Goal: Task Accomplishment & Management: Use online tool/utility

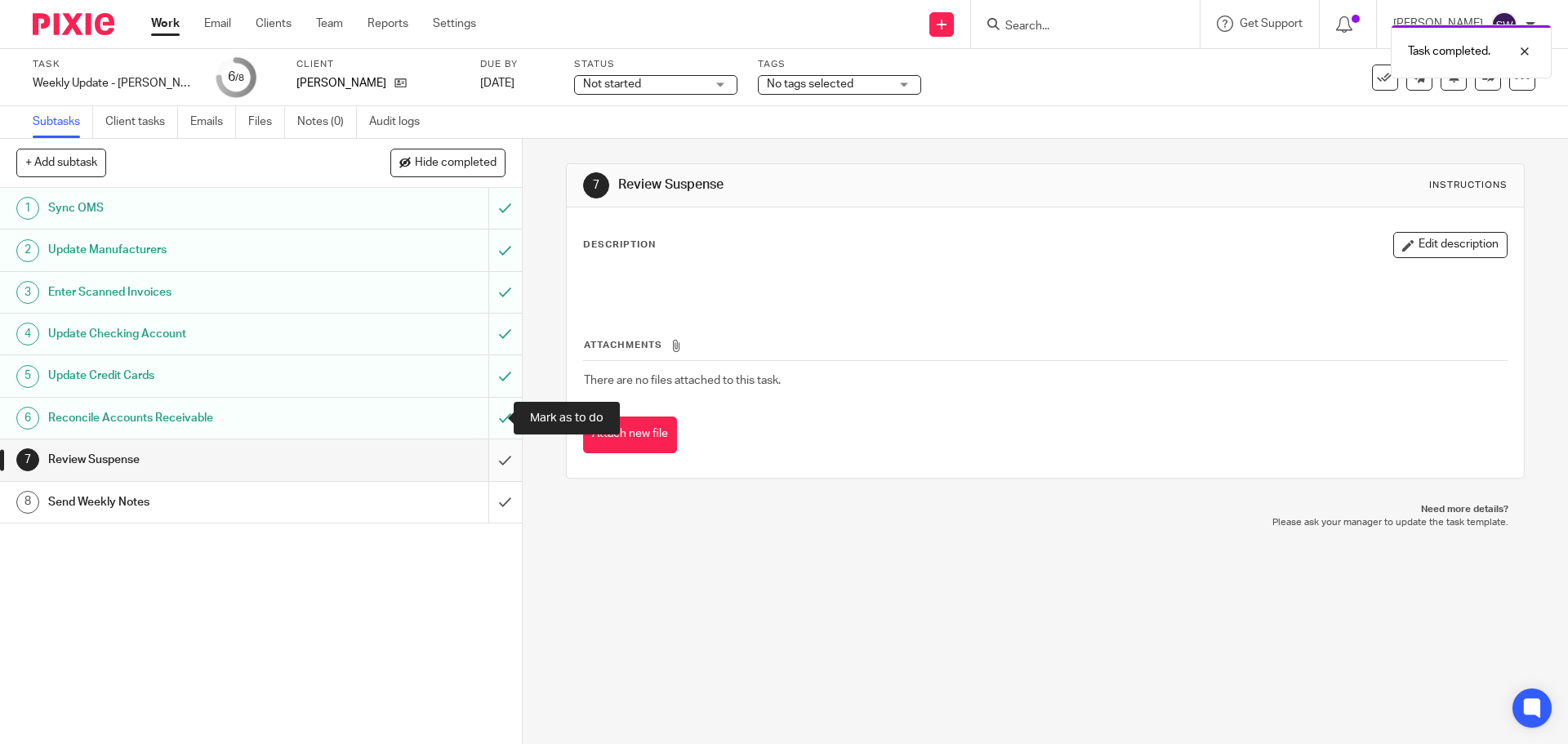
click at [492, 448] on input "submit" at bounding box center [261, 459] width 522 height 40
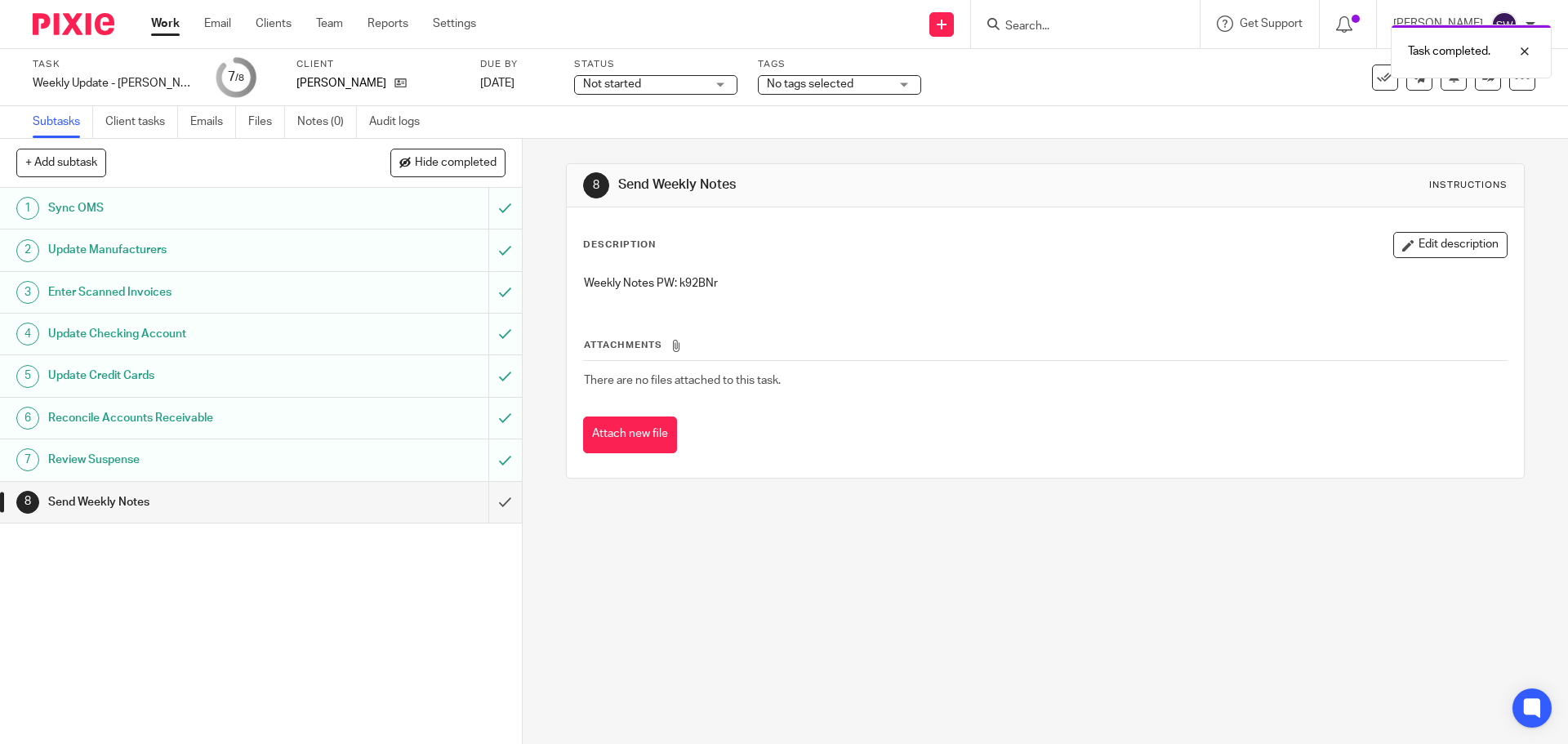
drag, startPoint x: 714, startPoint y: 281, endPoint x: 701, endPoint y: 281, distance: 13.0
click at [713, 281] on p "Weekly Notes PW: k92BNr" at bounding box center [1046, 283] width 922 height 17
click at [701, 281] on p "Weekly Notes PW: k92BNr" at bounding box center [1046, 283] width 922 height 17
copy p "k92BNr"
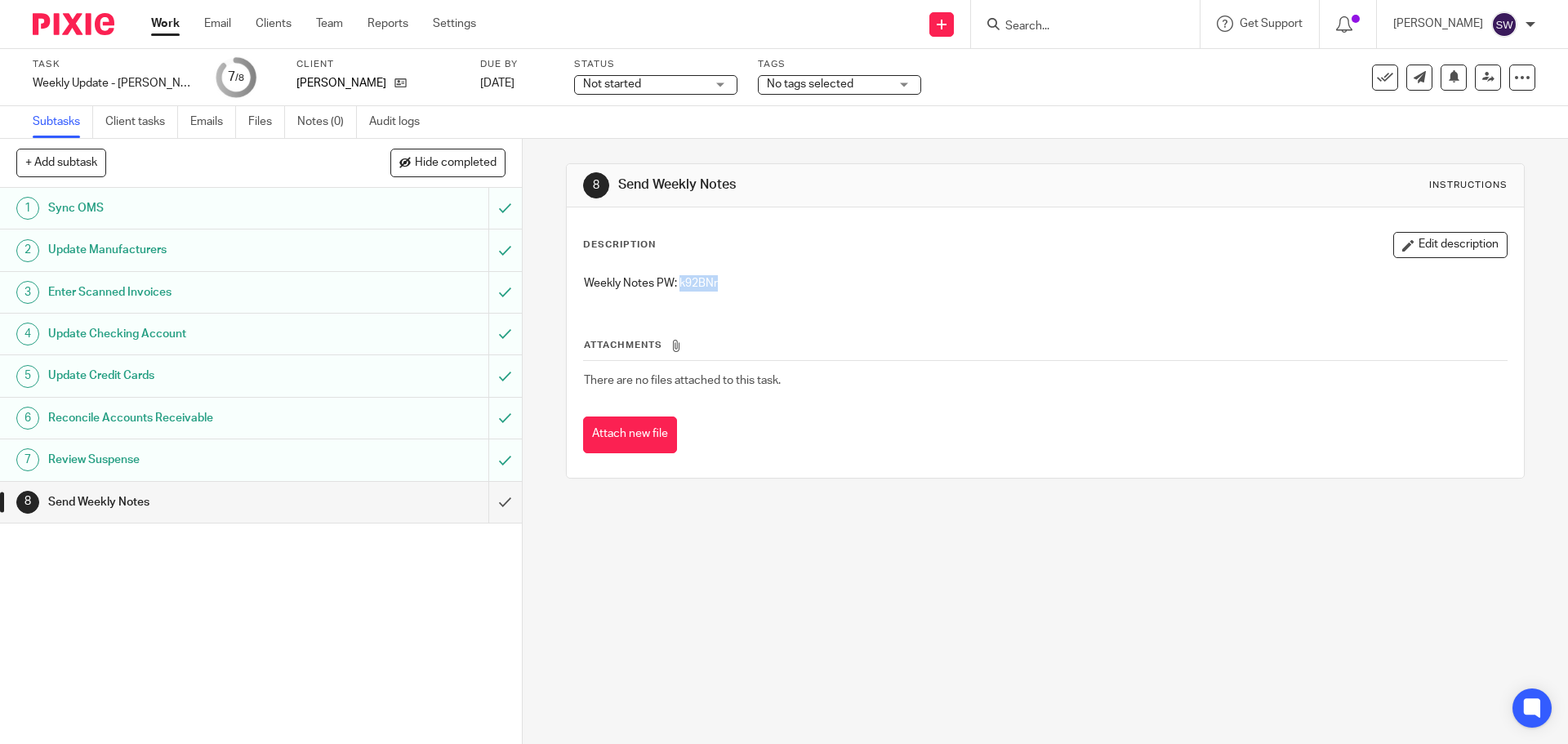
click at [1309, 430] on div "Attach new file" at bounding box center [1045, 435] width 923 height 36
click at [484, 492] on input "submit" at bounding box center [261, 502] width 522 height 40
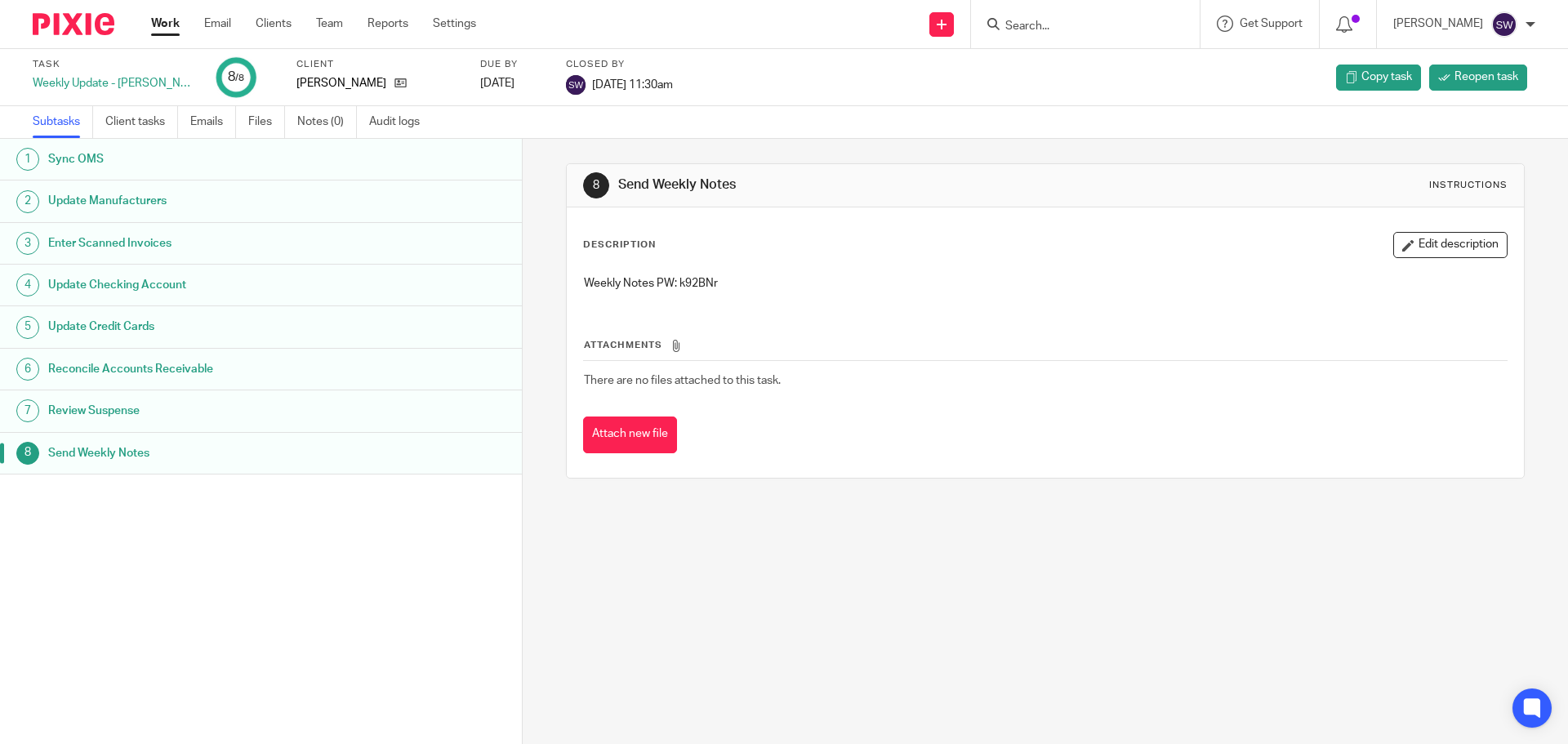
click at [164, 22] on link "Work" at bounding box center [165, 24] width 29 height 17
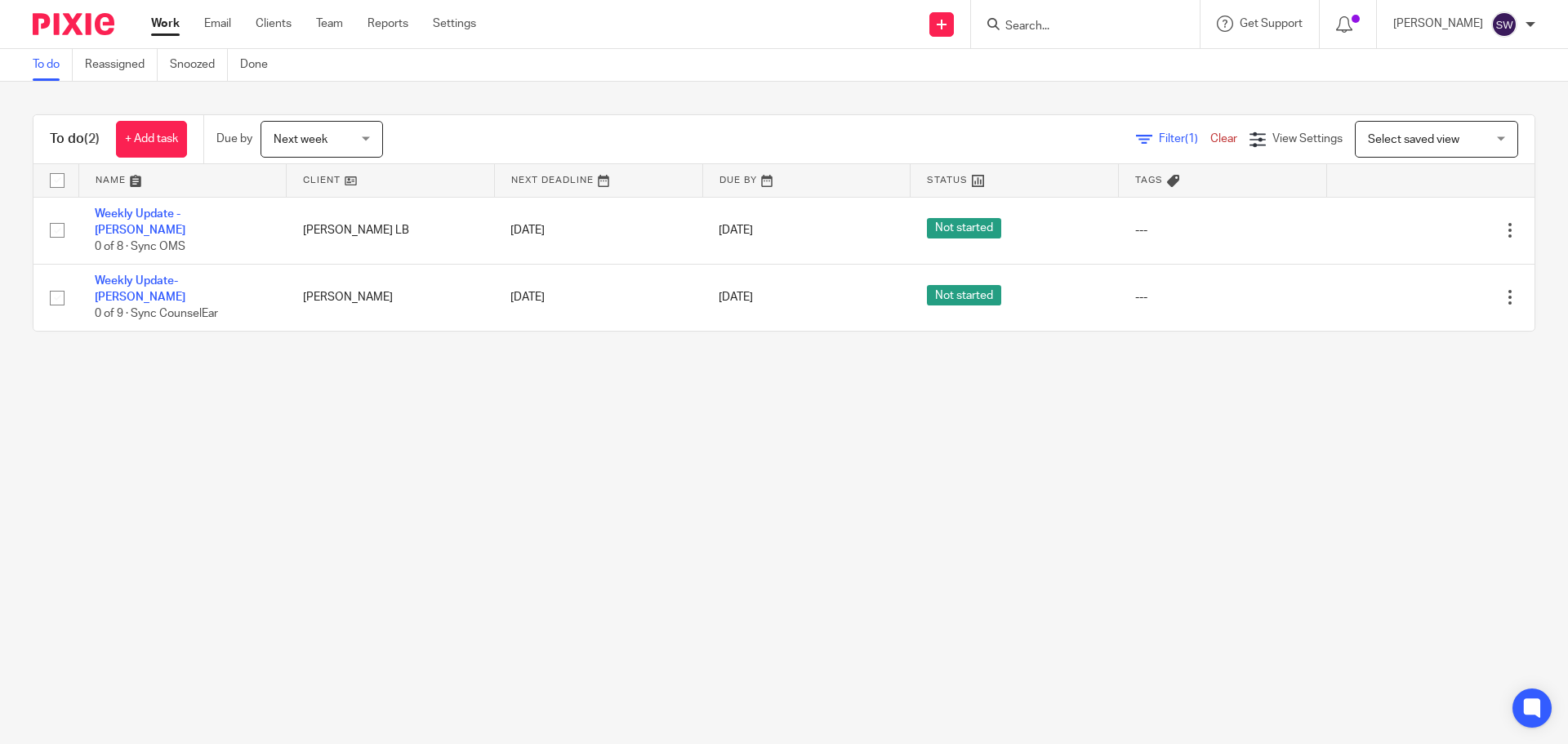
click at [368, 405] on main "To do Reassigned Snoozed Done To do (2) + Add task Due by Next week Next week T…" at bounding box center [784, 372] width 1568 height 744
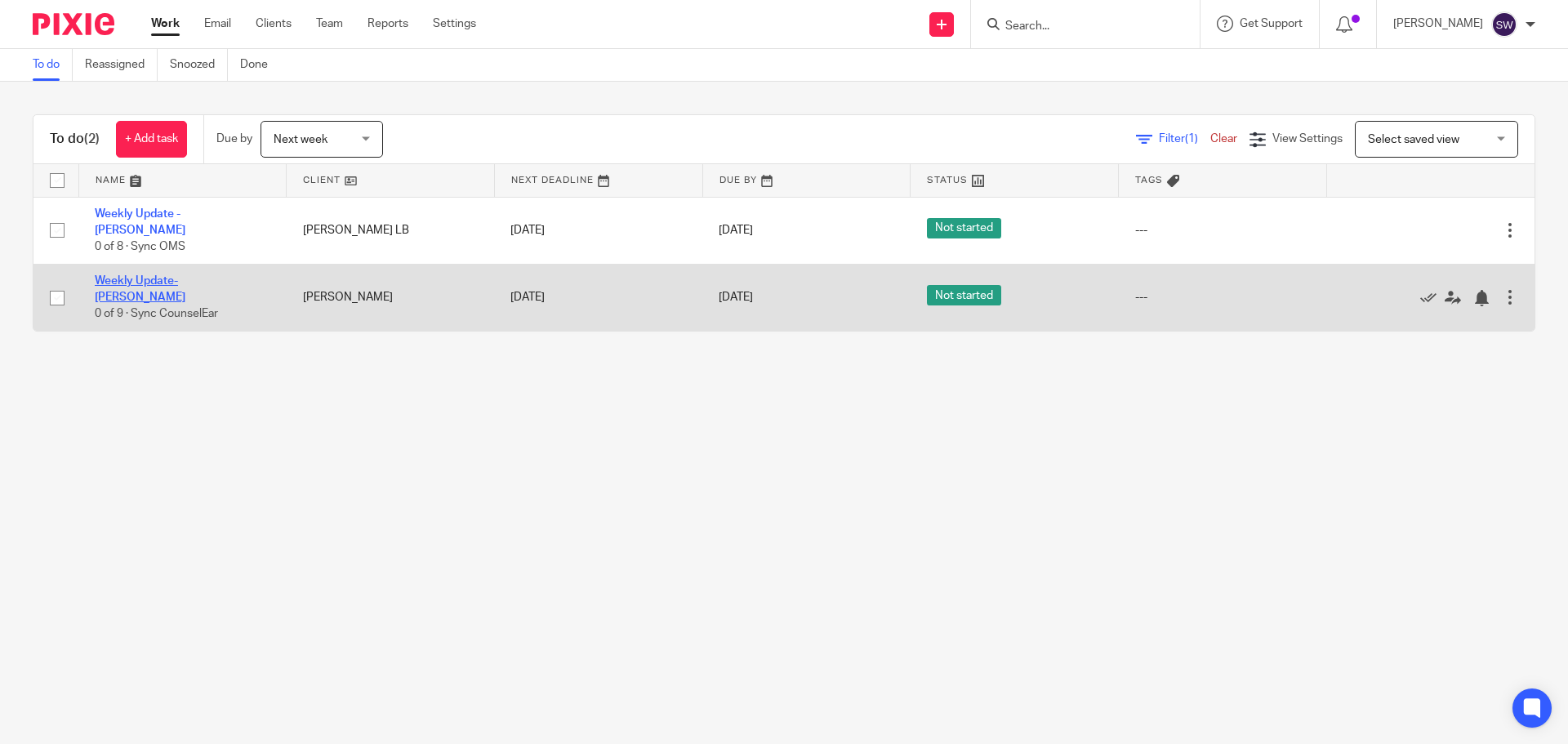
click at [185, 276] on link "Weekly Update- [PERSON_NAME]" at bounding box center [140, 289] width 91 height 28
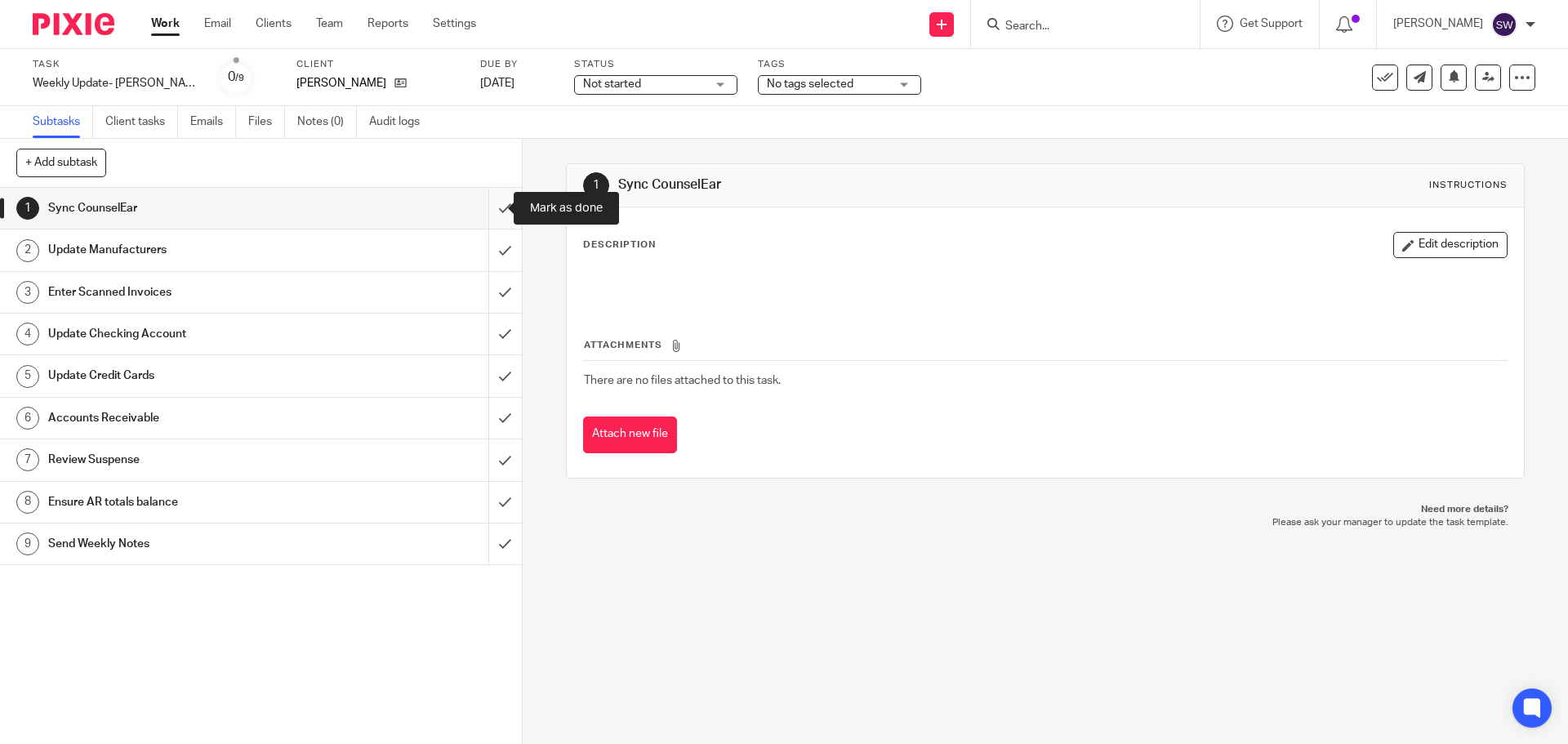
click at [481, 210] on input "submit" at bounding box center [261, 208] width 522 height 40
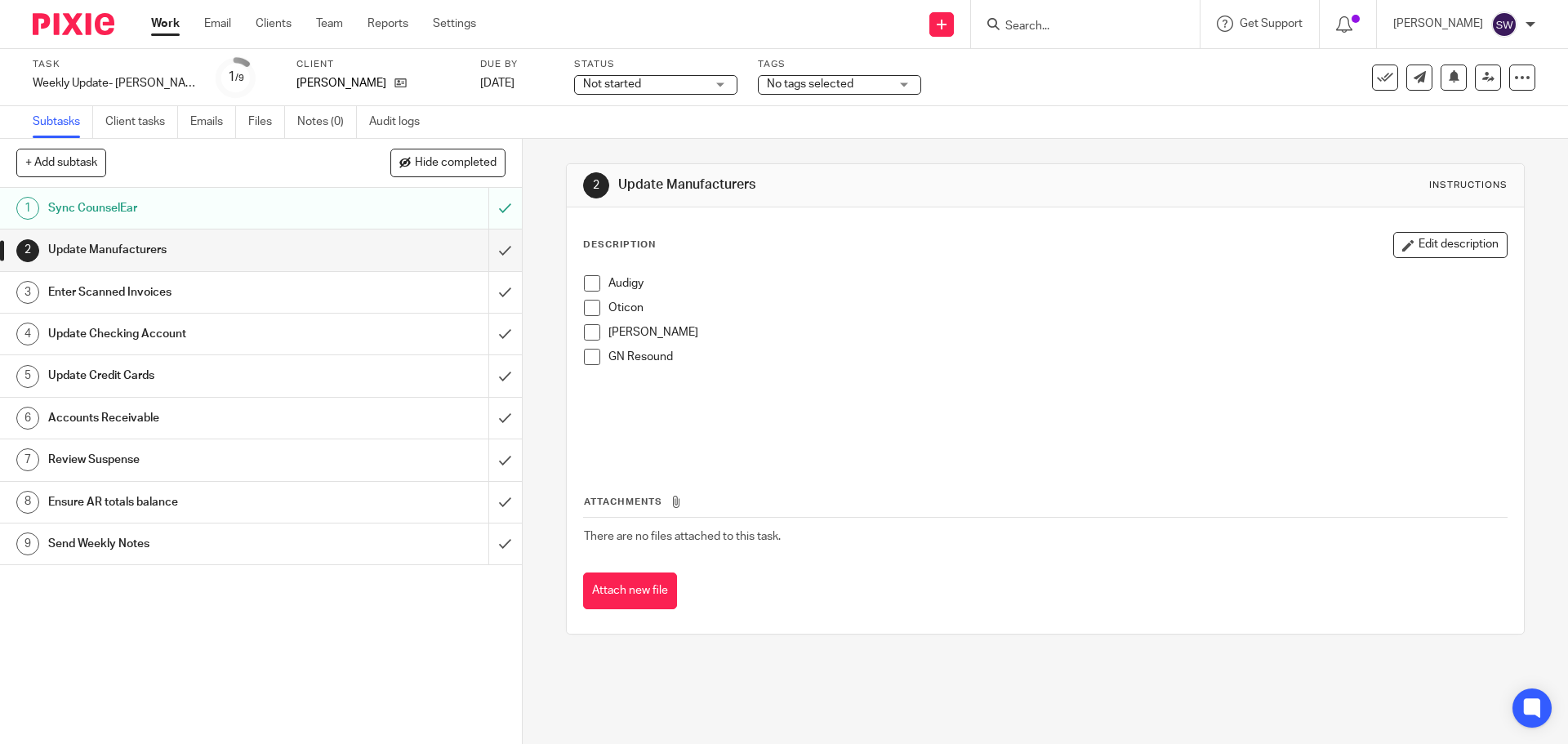
click at [589, 293] on li "Audigy" at bounding box center [1046, 287] width 922 height 25
click at [589, 289] on span at bounding box center [592, 283] width 17 height 17
